Goal: Task Accomplishment & Management: Use online tool/utility

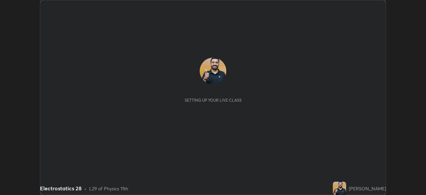
scroll to position [195, 426]
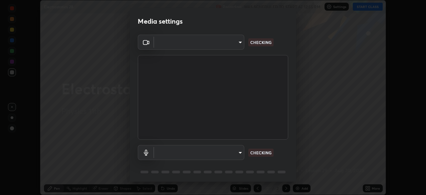
type input "11003169108368e38ef5ee379f7502217d3510ab11d565feef9ef3f21df555de"
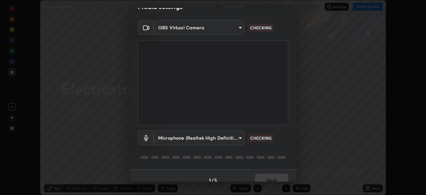
scroll to position [24, 0]
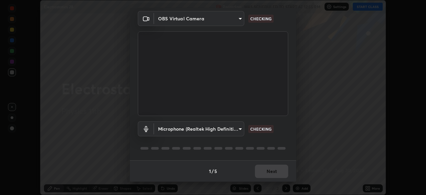
click at [242, 128] on body "Erase all Electrostatics 28 Recording WAS SCHEDULED TO START AT 12:55 PM Settin…" at bounding box center [213, 97] width 426 height 195
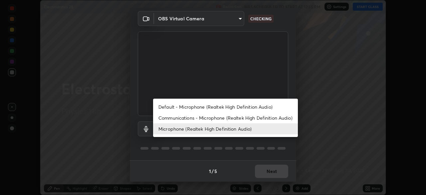
click at [249, 102] on li "Default - Microphone (Realtek High Definition Audio)" at bounding box center [225, 106] width 145 height 11
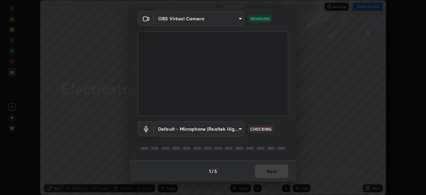
click at [236, 127] on body "Erase all Electrostatics 28 Recording WAS SCHEDULED TO START AT 12:55 PM Settin…" at bounding box center [213, 97] width 426 height 195
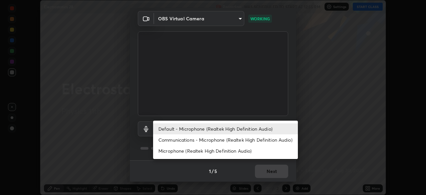
click at [242, 152] on li "Microphone (Realtek High Definition Audio)" at bounding box center [225, 150] width 145 height 11
type input "9d5b79e230a506c6bbf9f7e09741f4200009f77d1e076747be3fdbc8e0fb50b8"
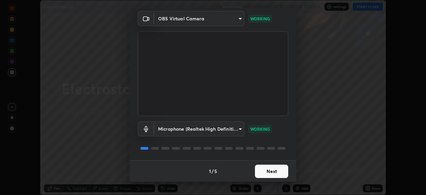
click at [276, 170] on button "Next" at bounding box center [271, 171] width 33 height 13
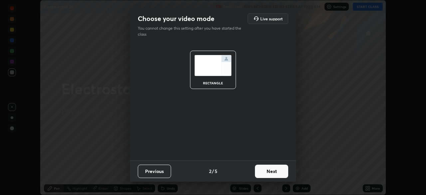
scroll to position [0, 0]
click at [274, 174] on button "Next" at bounding box center [271, 171] width 33 height 13
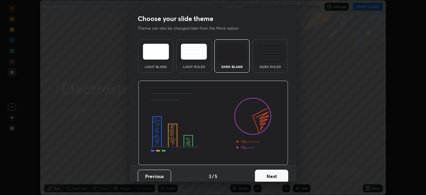
click at [273, 176] on button "Next" at bounding box center [271, 176] width 33 height 13
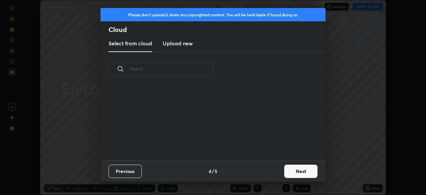
click at [294, 170] on button "Next" at bounding box center [300, 171] width 33 height 13
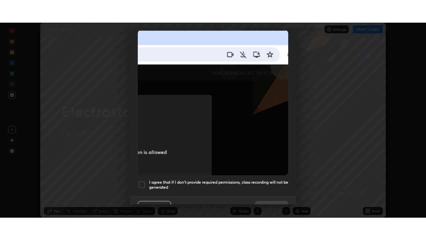
scroll to position [160, 0]
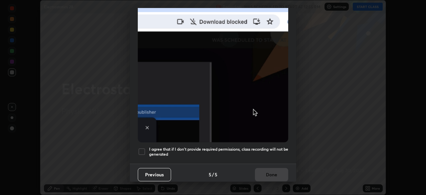
click at [231, 147] on h5 "I agree that if I don't provide required permissions, class recording will not …" at bounding box center [218, 152] width 139 height 10
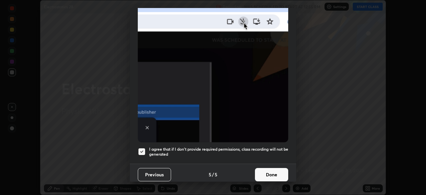
click at [279, 170] on button "Done" at bounding box center [271, 174] width 33 height 13
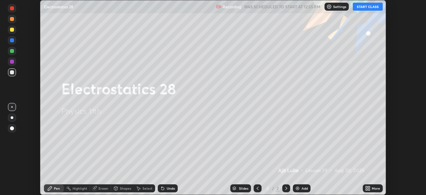
click at [361, 7] on button "START CLASS" at bounding box center [368, 7] width 30 height 8
click at [367, 188] on icon at bounding box center [367, 188] width 5 height 5
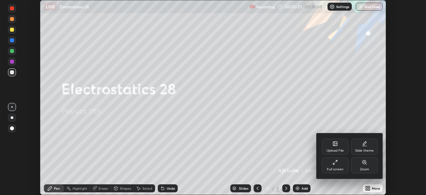
click at [342, 165] on div "Full screen" at bounding box center [335, 165] width 27 height 16
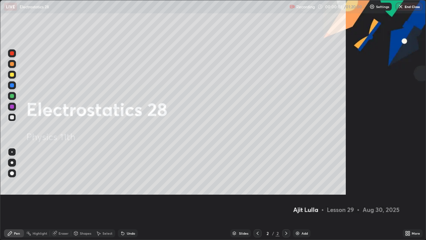
scroll to position [240, 426]
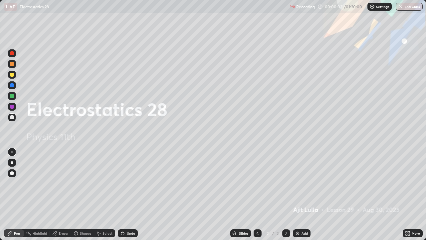
click at [306, 195] on div "Add" at bounding box center [302, 233] width 18 height 8
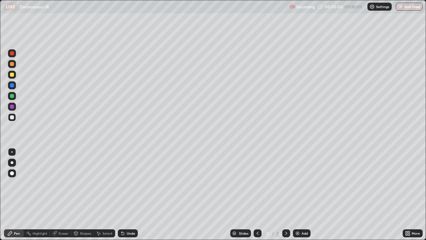
click at [15, 76] on div at bounding box center [12, 75] width 8 height 8
click at [11, 117] on div at bounding box center [12, 117] width 4 height 4
click at [122, 195] on icon at bounding box center [123, 233] width 3 height 3
click at [134, 195] on div "Undo" at bounding box center [128, 233] width 20 height 8
click at [131, 195] on div "Undo" at bounding box center [131, 232] width 8 height 3
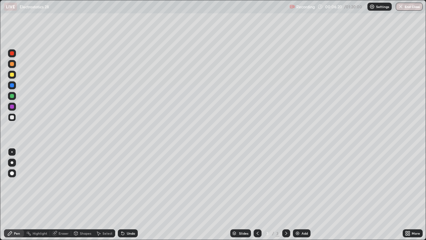
click at [131, 195] on div "Undo" at bounding box center [131, 232] width 8 height 3
click at [130, 195] on div "Undo" at bounding box center [131, 232] width 8 height 3
click at [131, 195] on div "Undo" at bounding box center [128, 233] width 20 height 8
click at [131, 195] on div "Undo" at bounding box center [131, 232] width 8 height 3
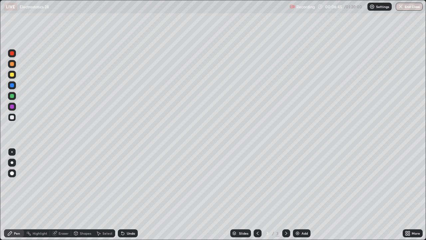
click at [64, 195] on div "Eraser" at bounding box center [60, 233] width 21 height 8
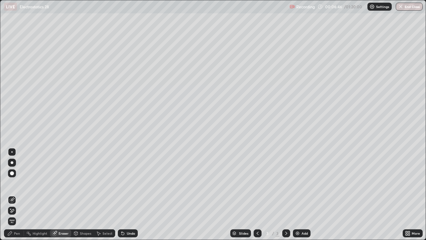
click at [11, 195] on icon at bounding box center [10, 208] width 1 height 1
click at [11, 195] on div "Pen" at bounding box center [14, 233] width 20 height 8
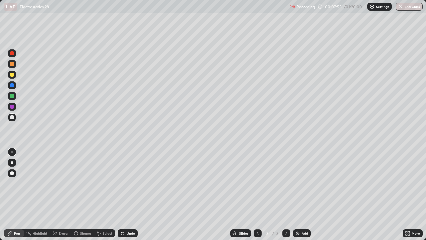
click at [62, 195] on div "Eraser" at bounding box center [64, 232] width 10 height 3
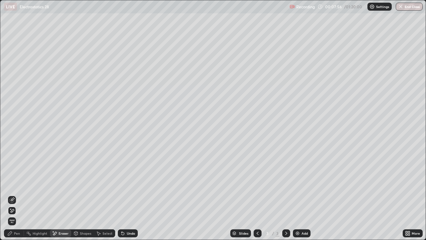
click at [12, 195] on icon at bounding box center [11, 211] width 5 height 6
click at [20, 195] on div "Pen" at bounding box center [17, 232] width 6 height 3
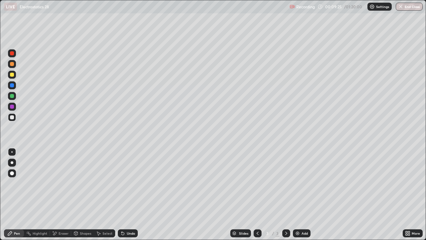
click at [15, 96] on div at bounding box center [12, 96] width 8 height 8
click at [306, 195] on div "Add" at bounding box center [305, 232] width 6 height 3
click at [68, 195] on div "Eraser" at bounding box center [64, 232] width 10 height 3
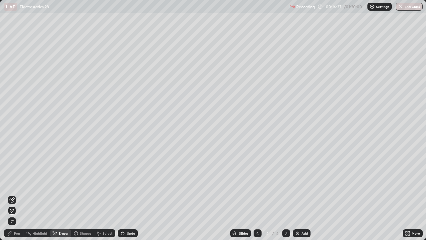
click at [304, 195] on div "Add" at bounding box center [305, 232] width 6 height 3
click at [16, 195] on div "Pen" at bounding box center [17, 232] width 6 height 3
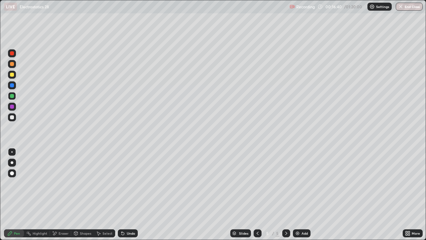
click at [12, 77] on div at bounding box center [12, 75] width 8 height 8
click at [14, 119] on div at bounding box center [12, 117] width 4 height 4
click at [13, 82] on div at bounding box center [12, 85] width 8 height 8
click at [302, 195] on div "Add" at bounding box center [302, 233] width 18 height 8
click at [12, 117] on div at bounding box center [12, 117] width 4 height 4
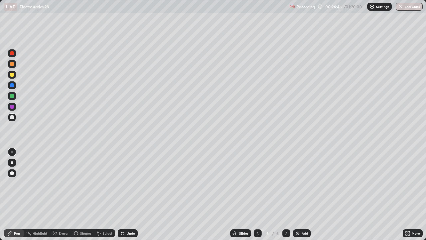
click at [126, 195] on div "Undo" at bounding box center [128, 233] width 20 height 8
click at [128, 195] on div "Undo" at bounding box center [131, 232] width 8 height 3
click at [62, 195] on div "Eraser" at bounding box center [60, 233] width 21 height 8
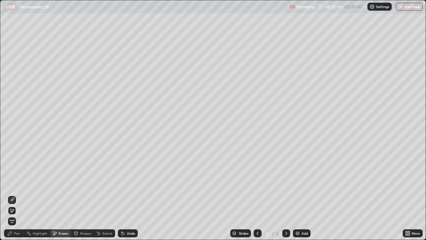
click at [12, 195] on span "Erase all" at bounding box center [11, 221] width 7 height 4
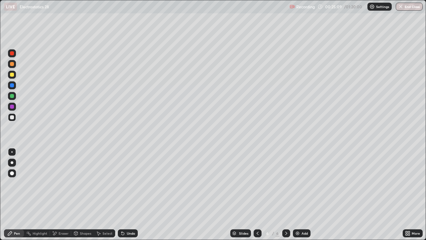
click at [14, 195] on div "Pen" at bounding box center [14, 233] width 20 height 8
click at [12, 76] on div at bounding box center [12, 75] width 4 height 4
click at [14, 78] on div at bounding box center [12, 75] width 8 height 8
click at [131, 195] on div "Undo" at bounding box center [131, 232] width 8 height 3
click at [133, 195] on div "Undo" at bounding box center [128, 233] width 20 height 8
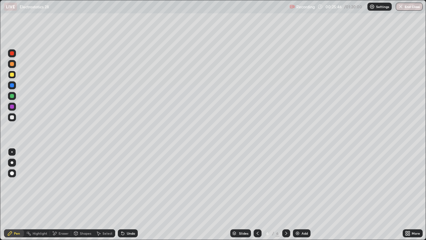
click at [136, 195] on div "Undo" at bounding box center [128, 233] width 20 height 8
click at [14, 119] on div at bounding box center [12, 117] width 4 height 4
click at [15, 98] on div at bounding box center [12, 96] width 8 height 8
click at [303, 195] on div "Add" at bounding box center [305, 232] width 6 height 3
click at [132, 195] on div "Undo" at bounding box center [128, 233] width 20 height 8
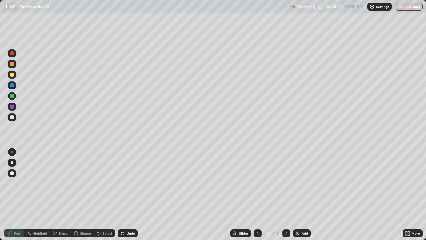
click at [408, 5] on button "End Class" at bounding box center [409, 7] width 27 height 8
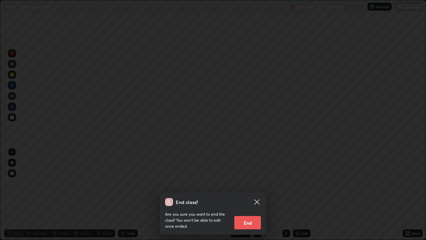
click at [258, 195] on icon at bounding box center [256, 201] width 5 height 5
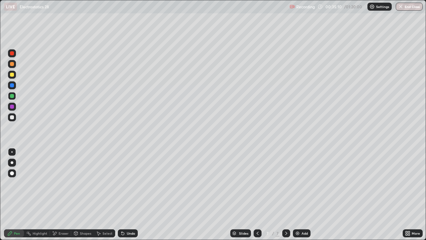
click at [404, 9] on button "End Class" at bounding box center [409, 7] width 27 height 8
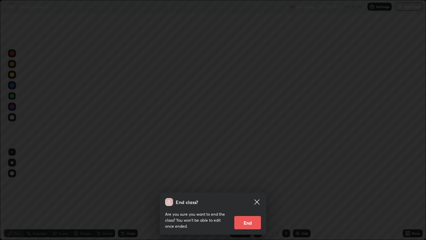
click at [251, 195] on button "End" at bounding box center [247, 222] width 27 height 13
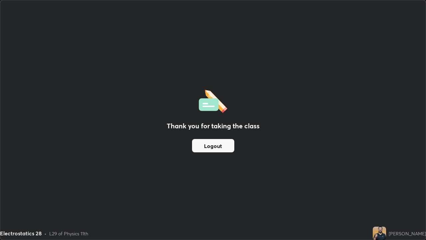
click at [216, 149] on button "Logout" at bounding box center [213, 145] width 42 height 13
